Goal: Navigation & Orientation: Understand site structure

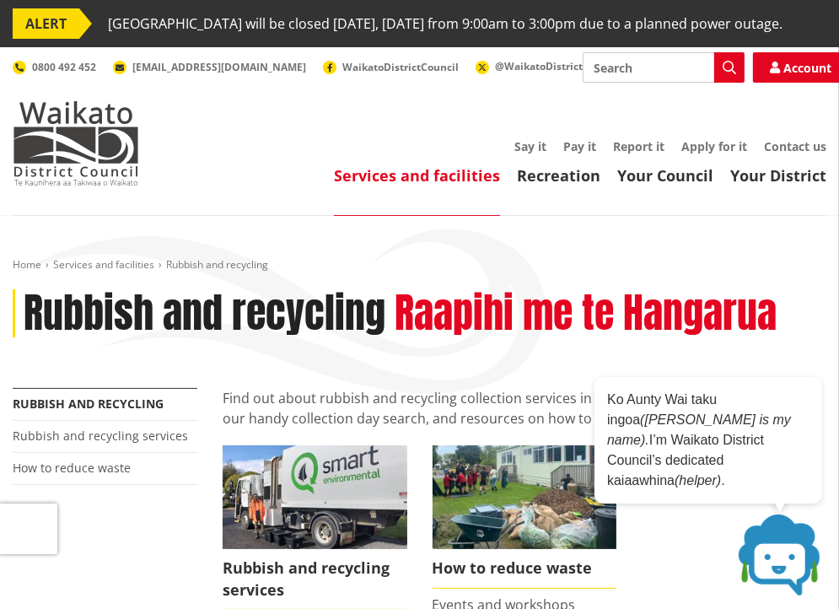
click at [409, 186] on link "Services and facilities" at bounding box center [417, 175] width 166 height 20
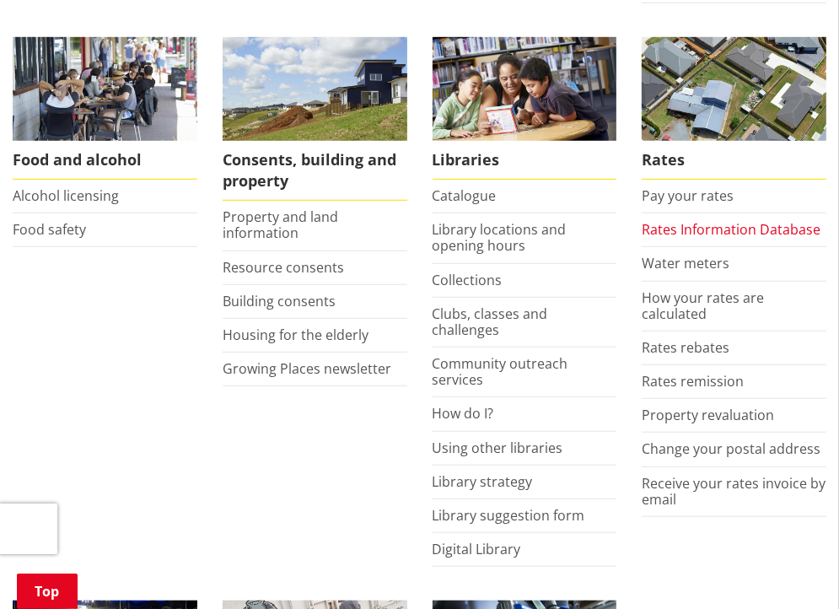
scroll to position [759, 0]
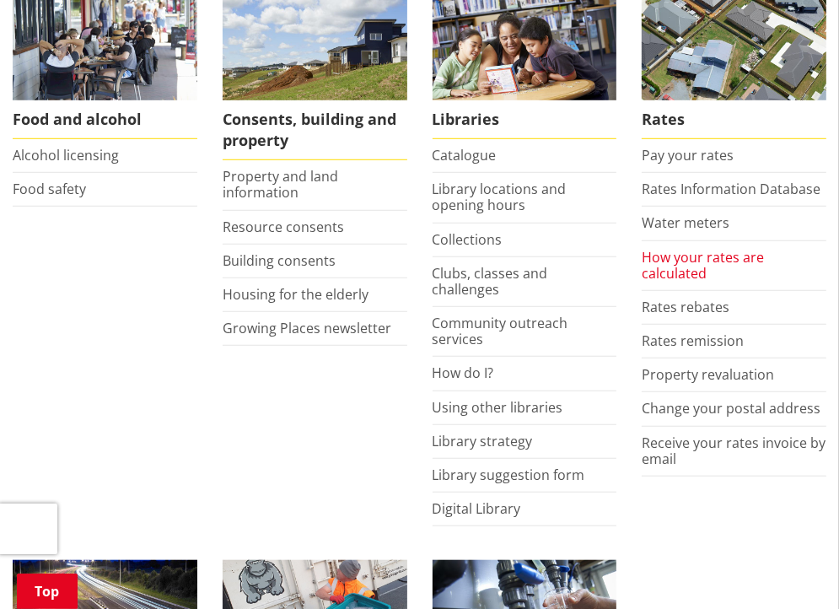
click at [713, 272] on link "How your rates are calculated" at bounding box center [703, 265] width 122 height 35
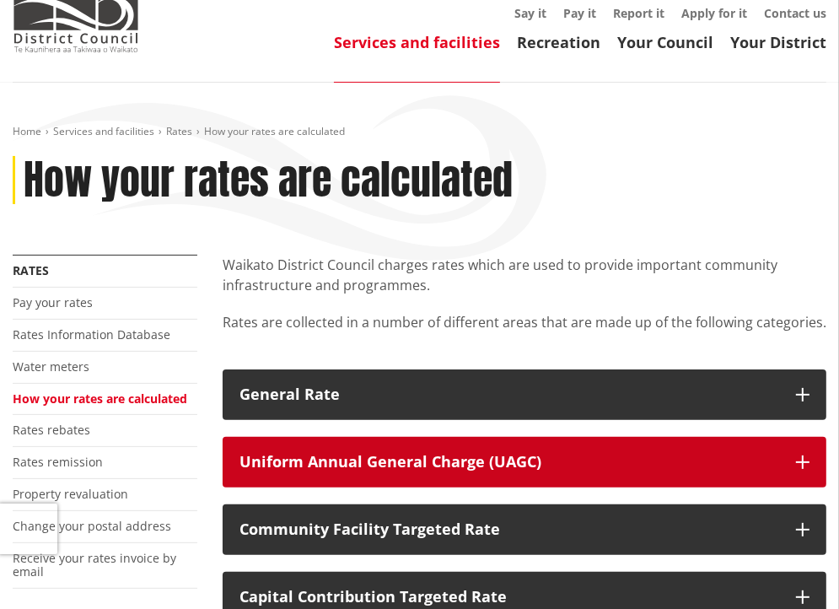
scroll to position [337, 0]
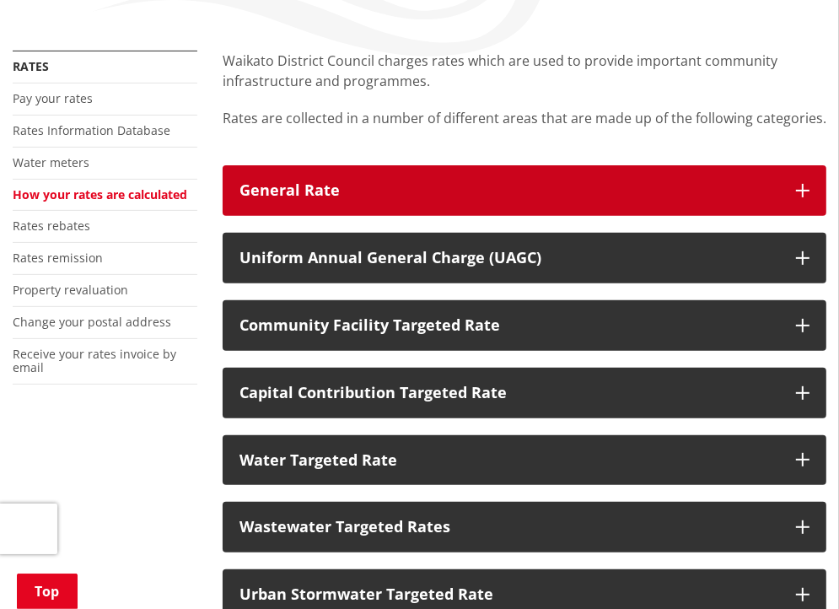
click at [621, 199] on div "General Rate" at bounding box center [510, 190] width 540 height 17
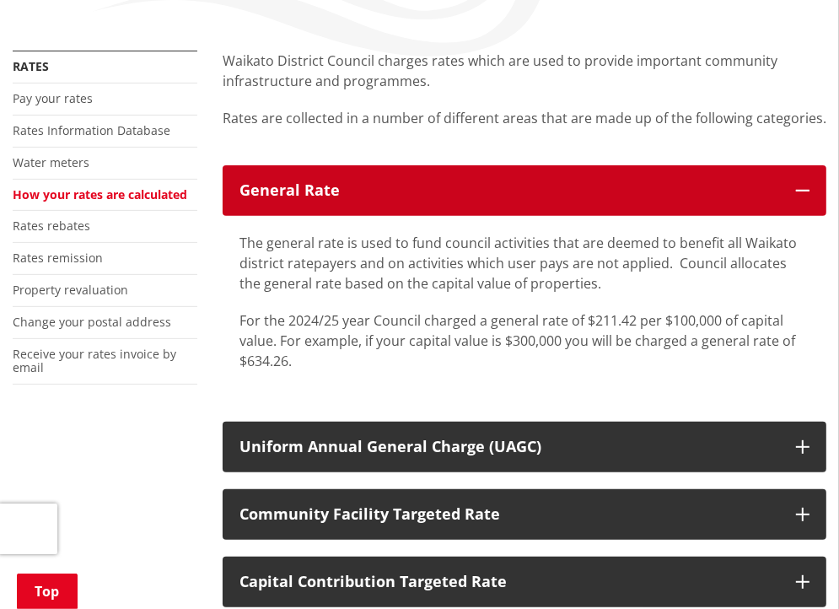
click at [621, 199] on div "General Rate" at bounding box center [510, 190] width 540 height 17
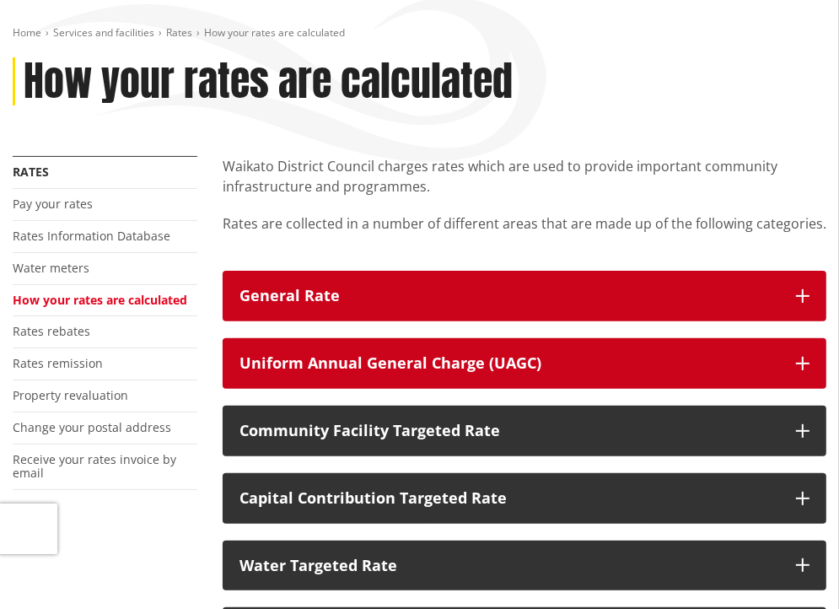
scroll to position [84, 0]
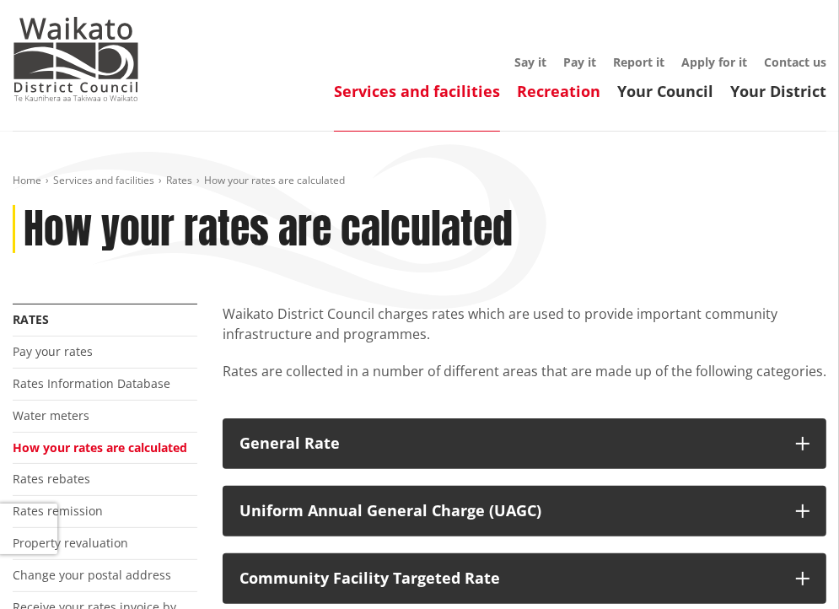
click at [555, 101] on link "Recreation" at bounding box center [558, 91] width 83 height 20
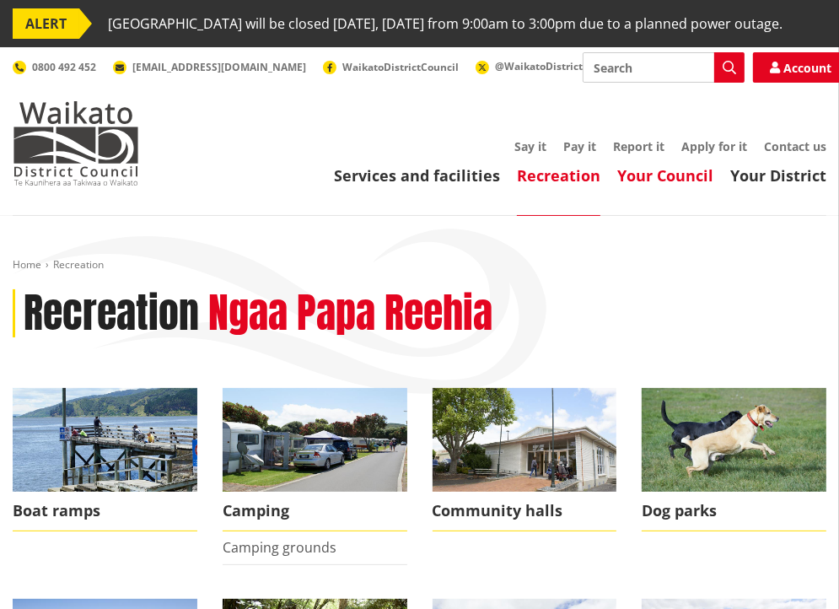
click at [680, 186] on link "Your Council" at bounding box center [665, 175] width 96 height 20
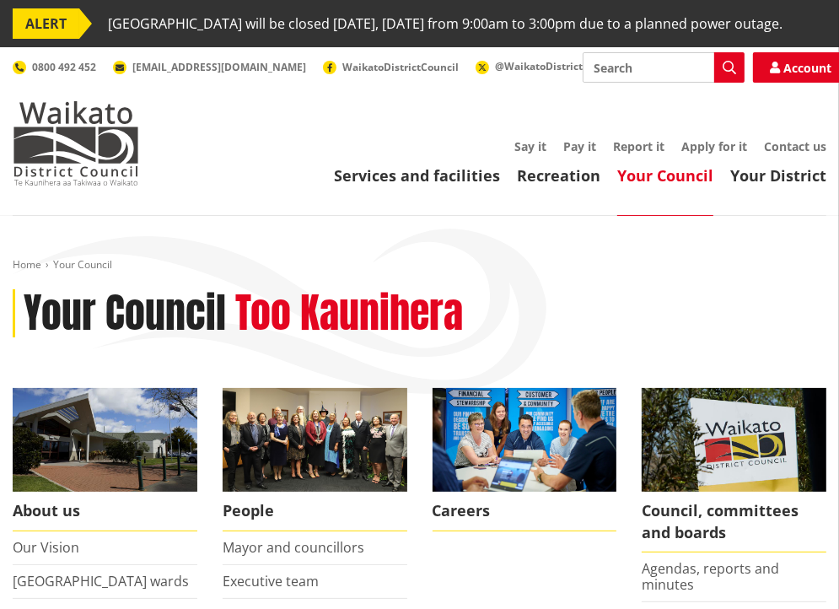
click at [739, 186] on div "Services and facilities Recreation Your Council Your District Say it Pay it Rep…" at bounding box center [500, 163] width 654 height 46
click at [743, 186] on link "Your District" at bounding box center [778, 175] width 96 height 20
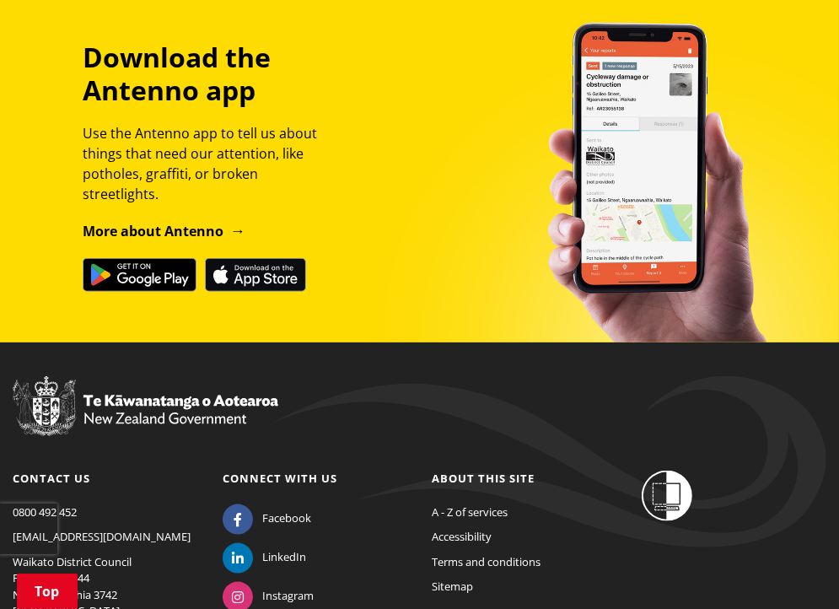
scroll to position [1257, 0]
